Goal: Check status: Check status

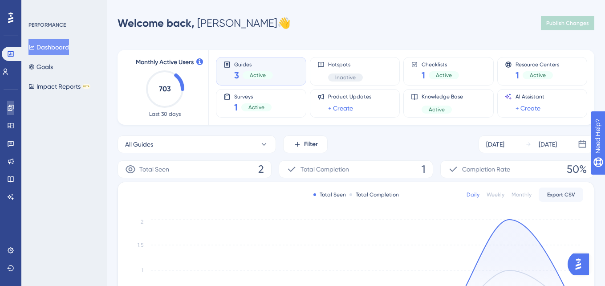
click at [8, 112] on link at bounding box center [10, 108] width 7 height 14
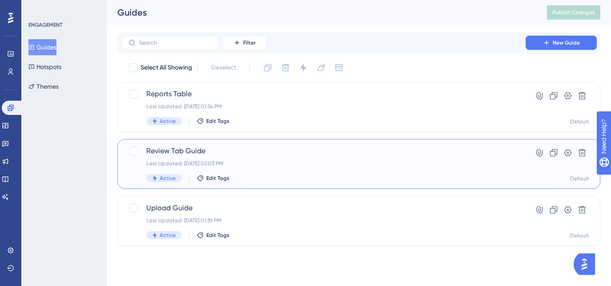
click at [258, 161] on div "Last Updated: [DATE] 02:03 PM" at bounding box center [323, 163] width 354 height 7
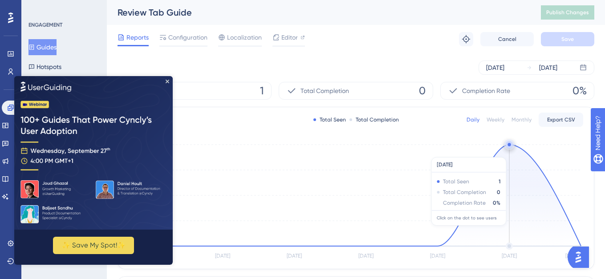
click at [505, 153] on icon at bounding box center [366, 195] width 430 height 101
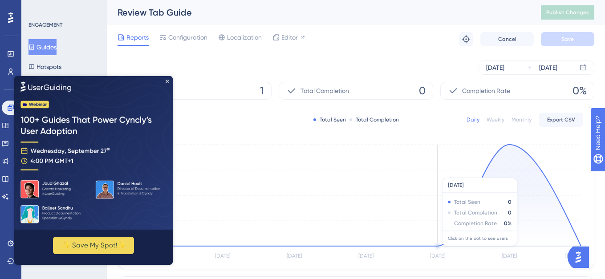
click at [461, 172] on icon "[DATE] Sep [DATE] Sep [DATE] Sep [DATE] 0 0.25 0.5 0.75 1" at bounding box center [356, 201] width 454 height 119
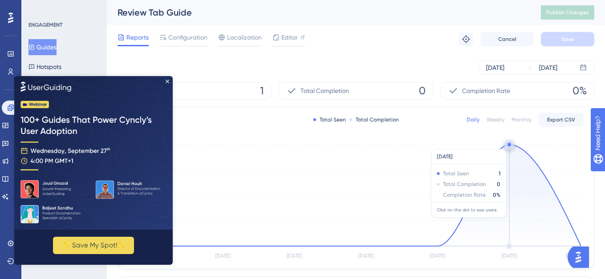
click at [509, 145] on circle at bounding box center [508, 144] width 3 height 3
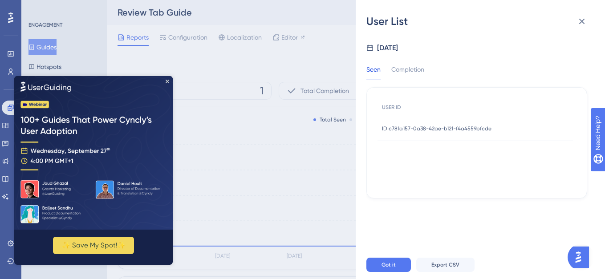
click at [471, 127] on span "ID c781a157-0a38-42ae-b121-f4a4559bfcde" at bounding box center [436, 128] width 109 height 7
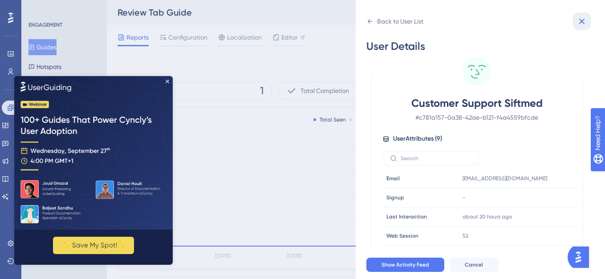
click at [582, 22] on icon at bounding box center [582, 22] width 6 height 6
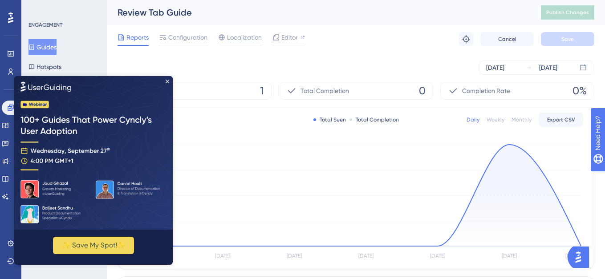
click at [170, 83] on img at bounding box center [93, 152] width 158 height 153
click at [166, 81] on icon "Close Preview" at bounding box center [168, 81] width 4 height 4
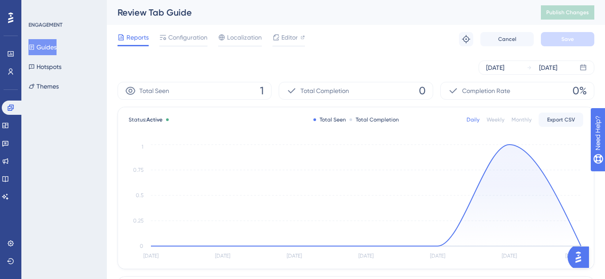
click at [50, 50] on button "Guides" at bounding box center [42, 47] width 28 height 16
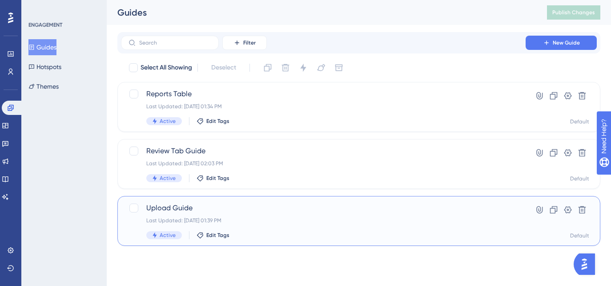
click at [242, 219] on div "Last Updated: [DATE] 01:39 PM" at bounding box center [323, 220] width 354 height 7
